Goal: Navigation & Orientation: Find specific page/section

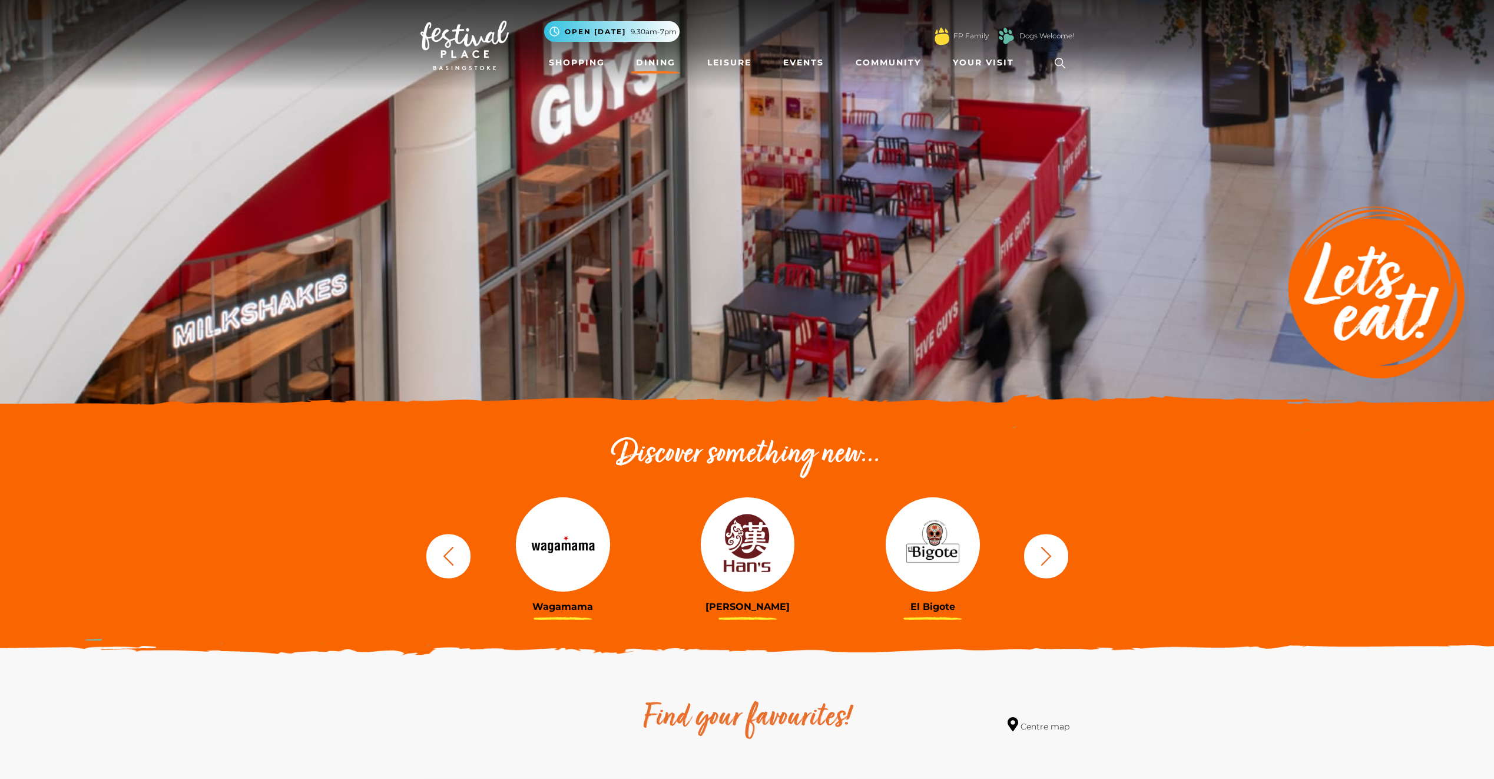
click at [1037, 559] on icon "button" at bounding box center [1047, 556] width 22 height 22
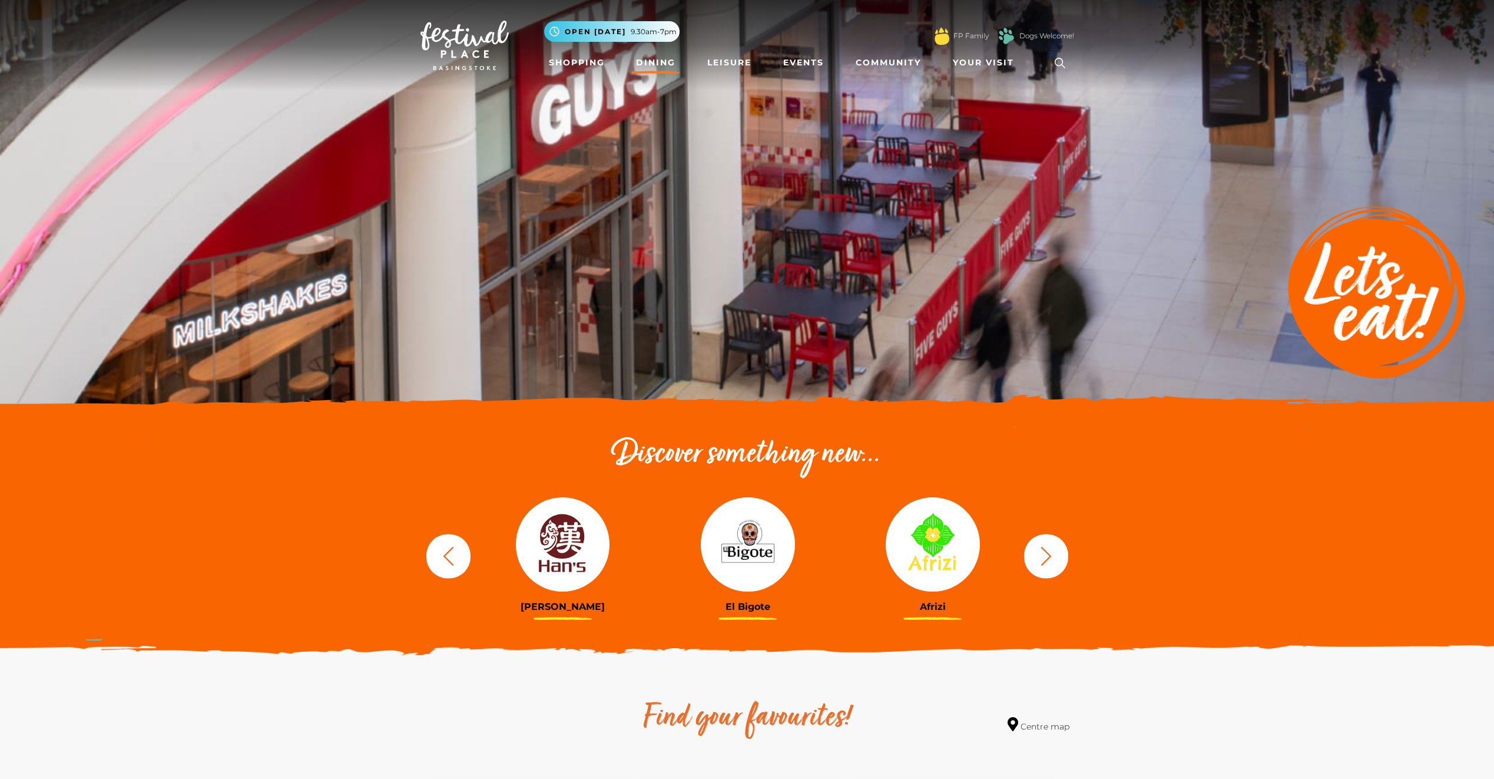
click at [1037, 559] on icon "button" at bounding box center [1047, 556] width 22 height 22
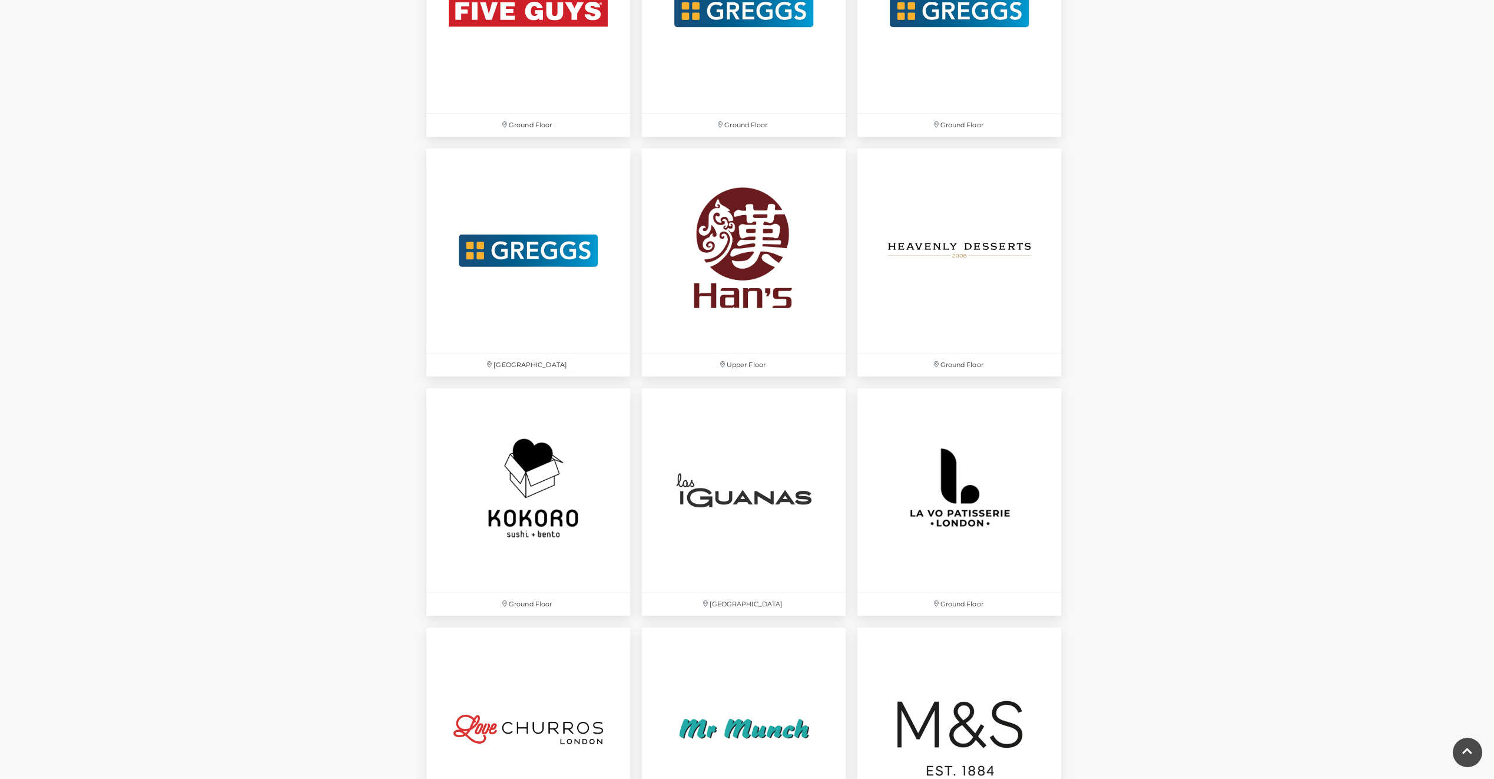
scroll to position [2297, 0]
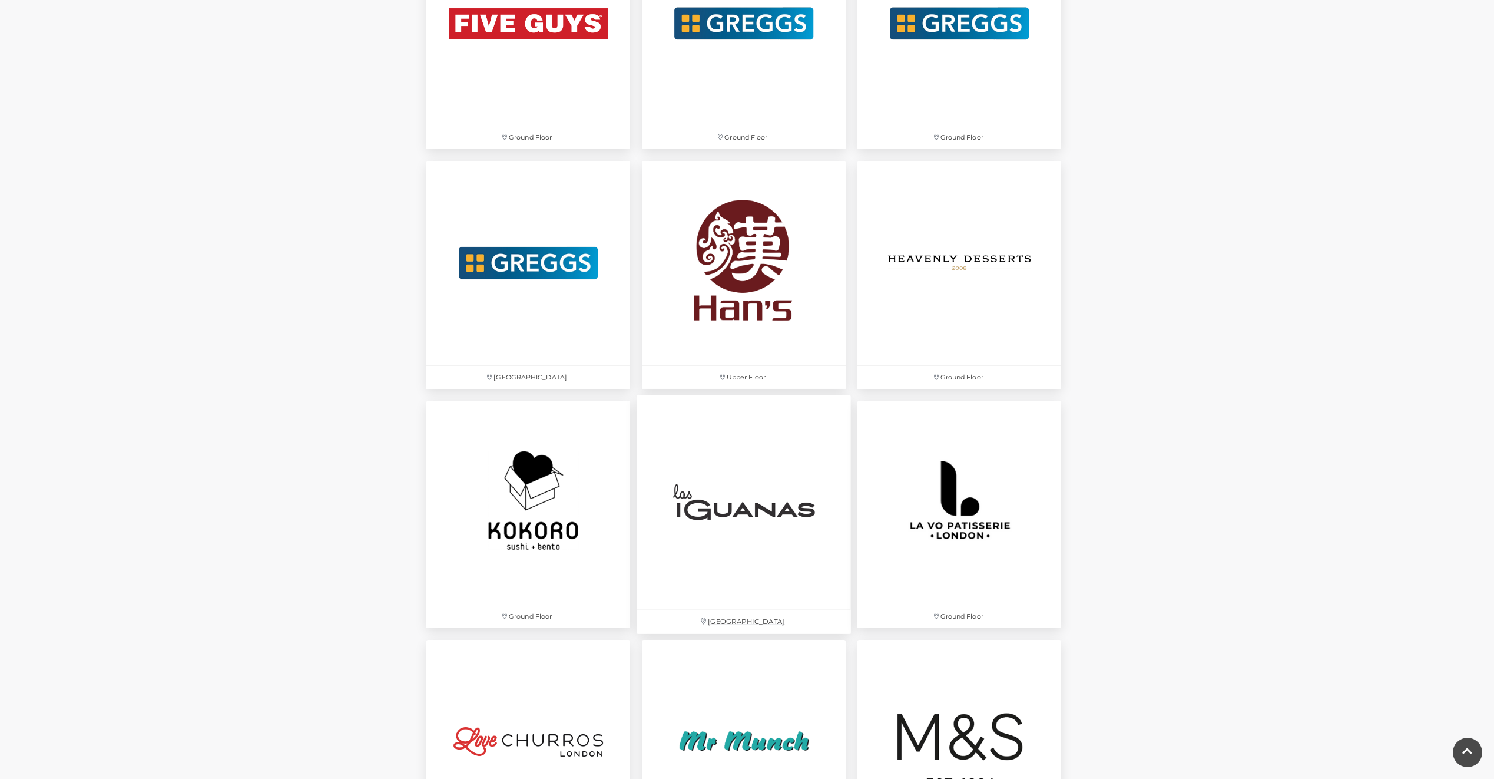
click at [793, 522] on img at bounding box center [744, 502] width 214 height 214
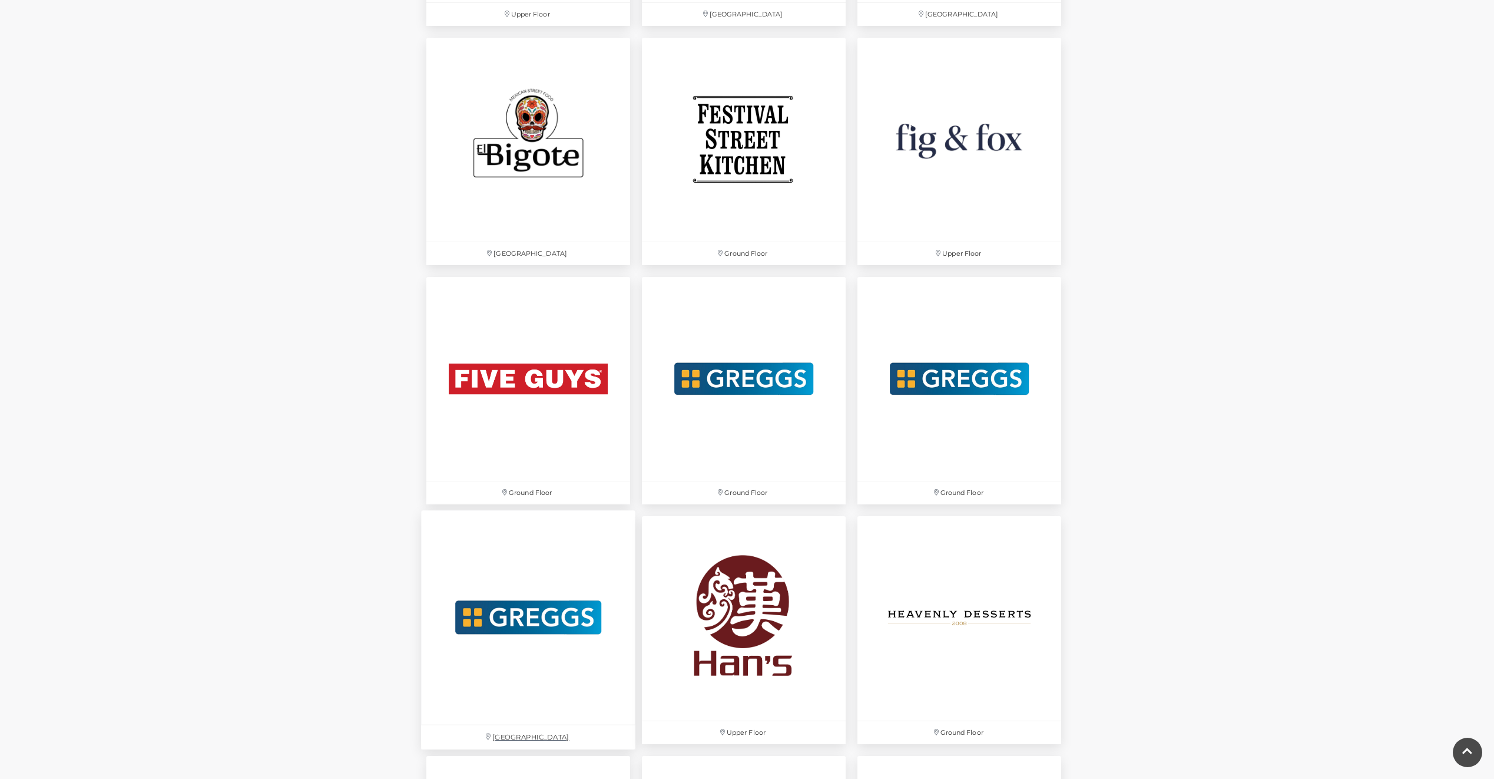
scroll to position [1944, 0]
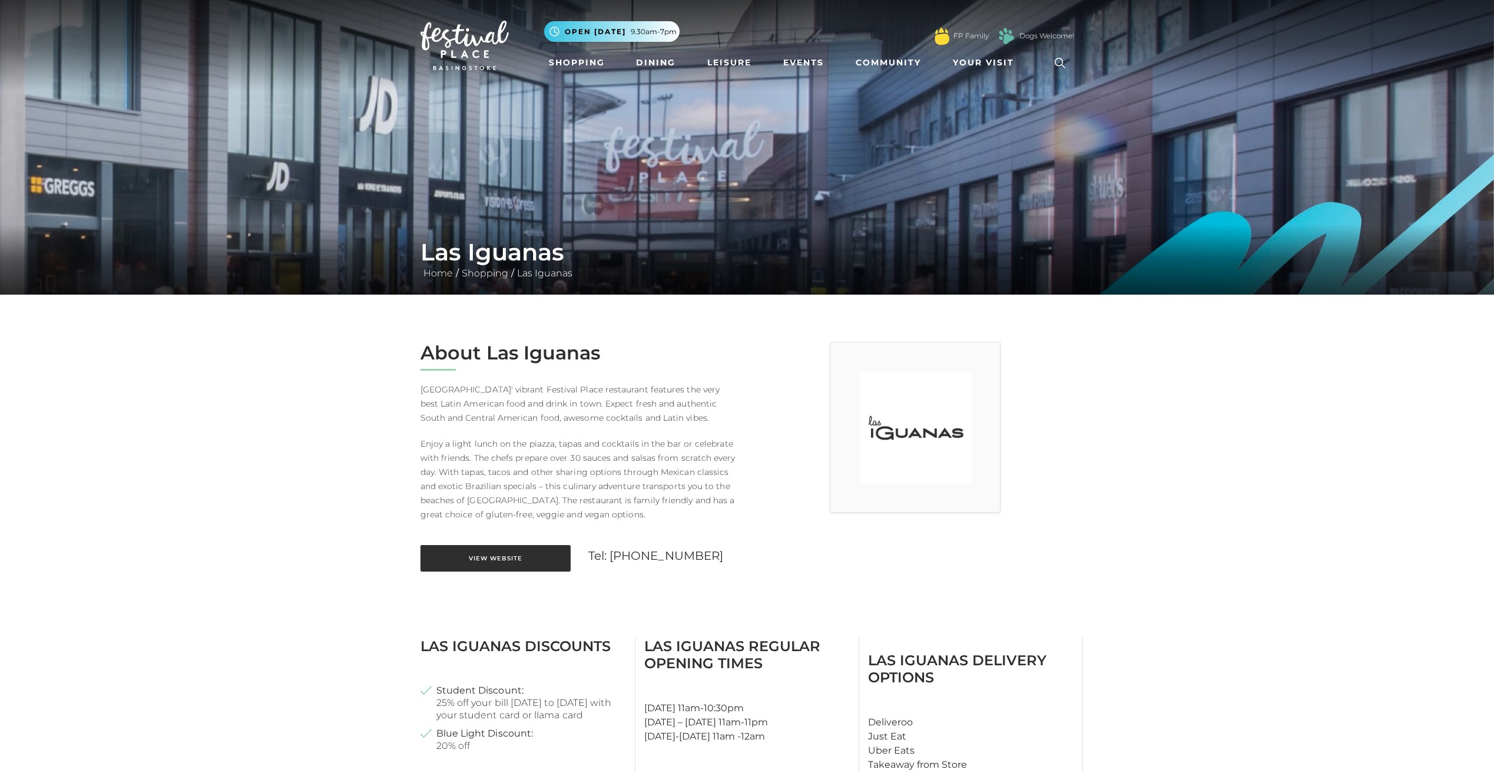
click at [547, 558] on link "View Website" at bounding box center [496, 558] width 150 height 27
